Goal: Task Accomplishment & Management: Use online tool/utility

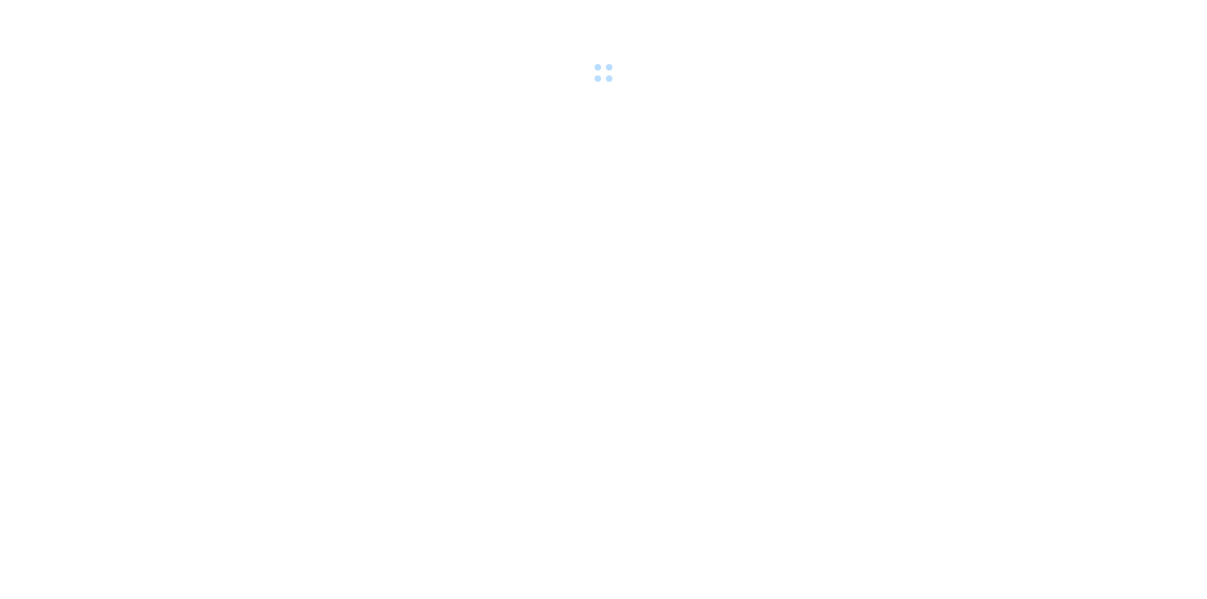
drag, startPoint x: 657, startPoint y: 143, endPoint x: 661, endPoint y: 136, distance: 7.7
click at [660, 142] on body at bounding box center [603, 299] width 1207 height 599
click at [1026, 532] on body at bounding box center [603, 299] width 1207 height 599
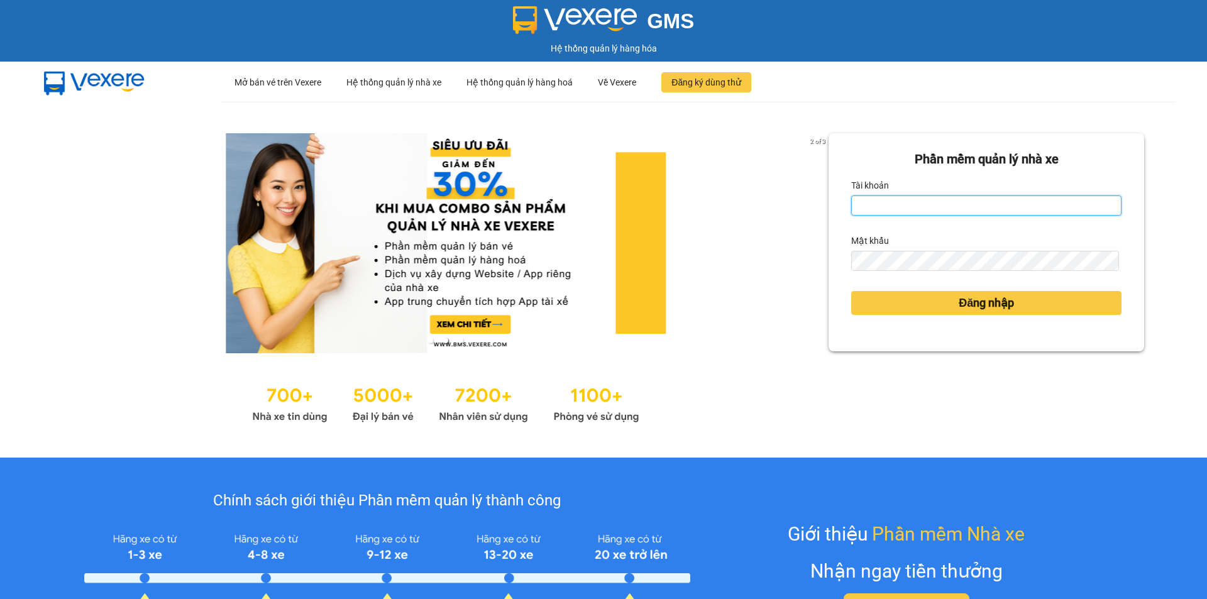
click at [897, 214] on input "Tài khoản" at bounding box center [986, 205] width 270 height 20
type input "chuxe.bonluyen"
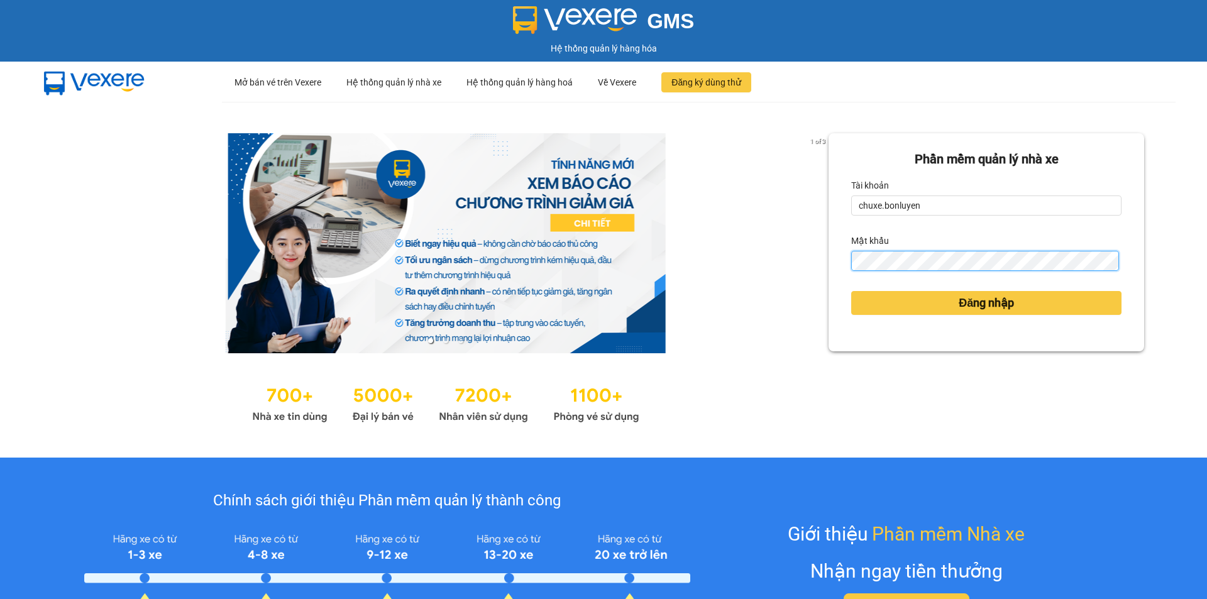
click at [851, 291] on button "Đăng nhập" at bounding box center [986, 303] width 270 height 24
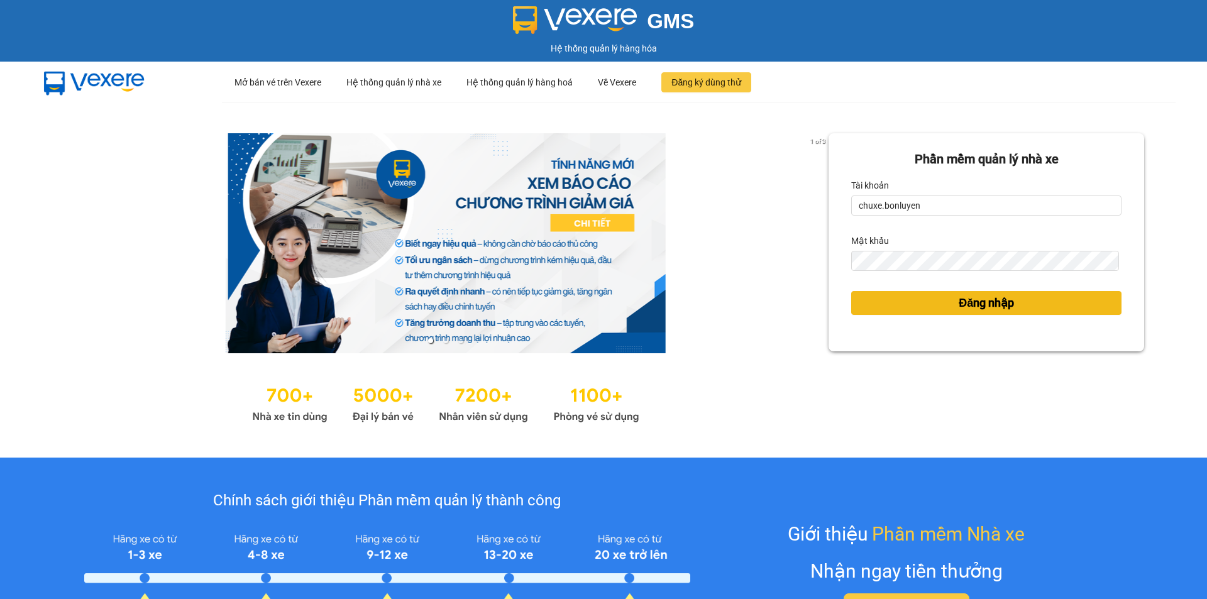
click at [968, 304] on span "Đăng nhập" at bounding box center [985, 303] width 55 height 18
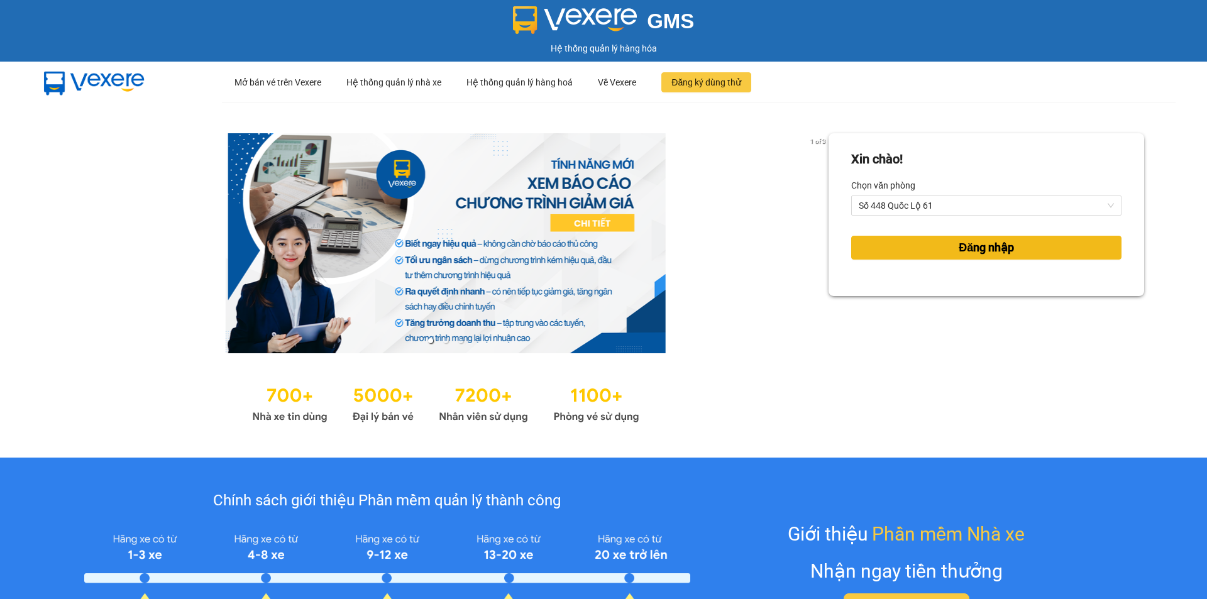
drag, startPoint x: 894, startPoint y: 246, endPoint x: 852, endPoint y: 256, distance: 42.7
click at [894, 246] on button "Đăng nhập" at bounding box center [986, 248] width 270 height 24
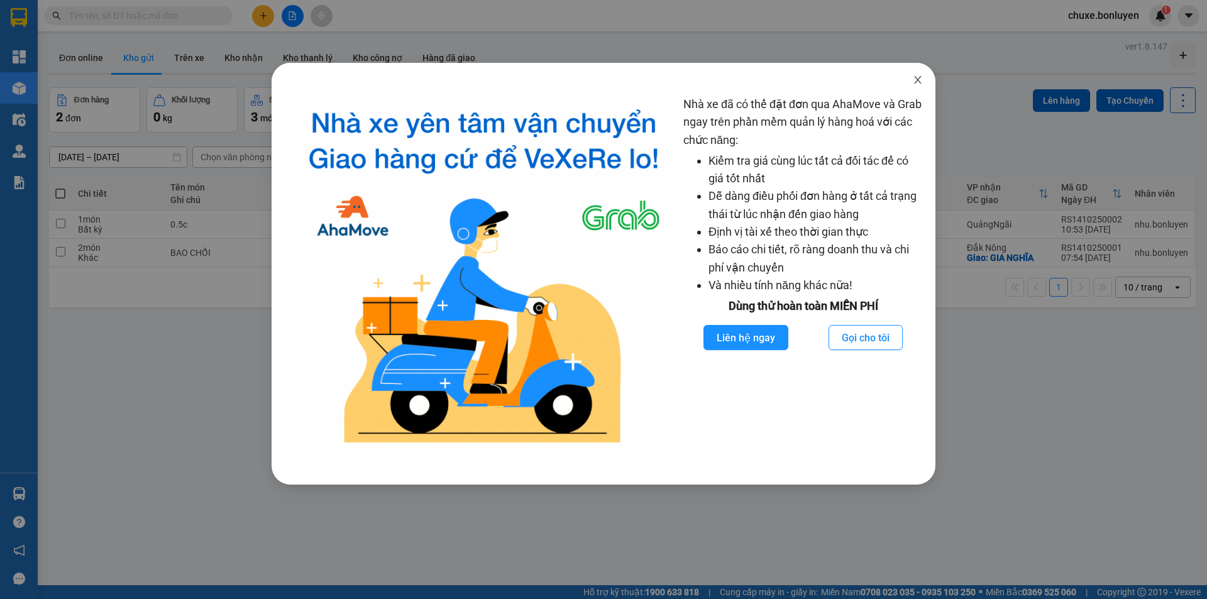
click at [917, 77] on icon "close" at bounding box center [917, 80] width 10 height 10
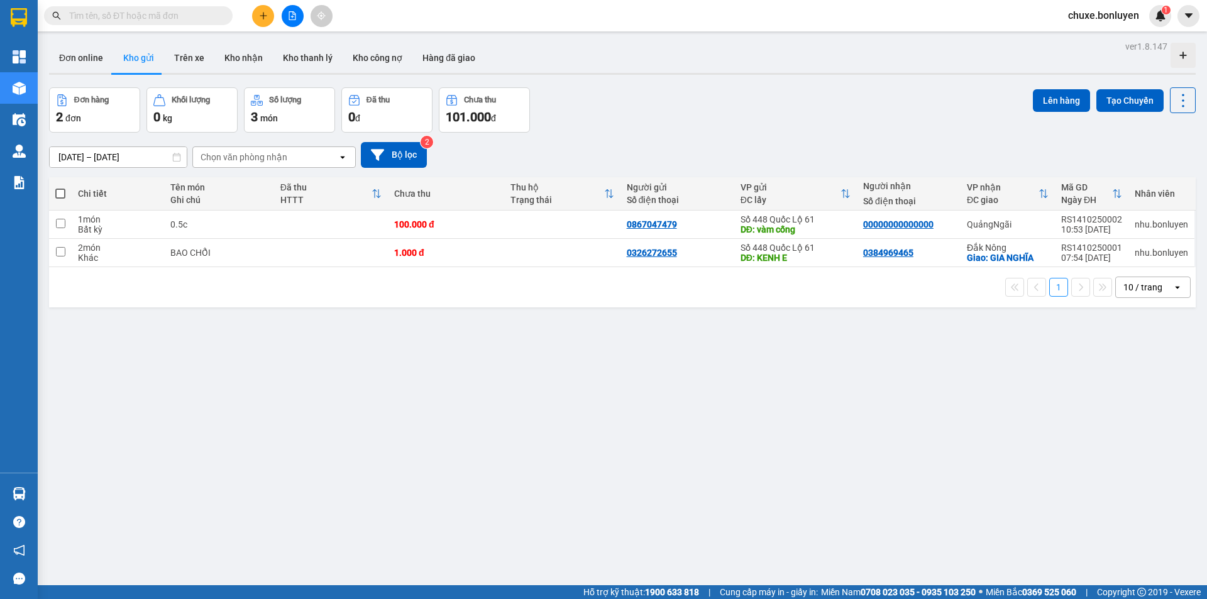
click at [735, 120] on div "Đơn hàng 2 đơn Khối lượng 0 kg Số lượng 3 món Đã thu 0 đ Chưa thu 101.000 đ Lên…" at bounding box center [622, 109] width 1146 height 45
